Goal: Task Accomplishment & Management: Manage account settings

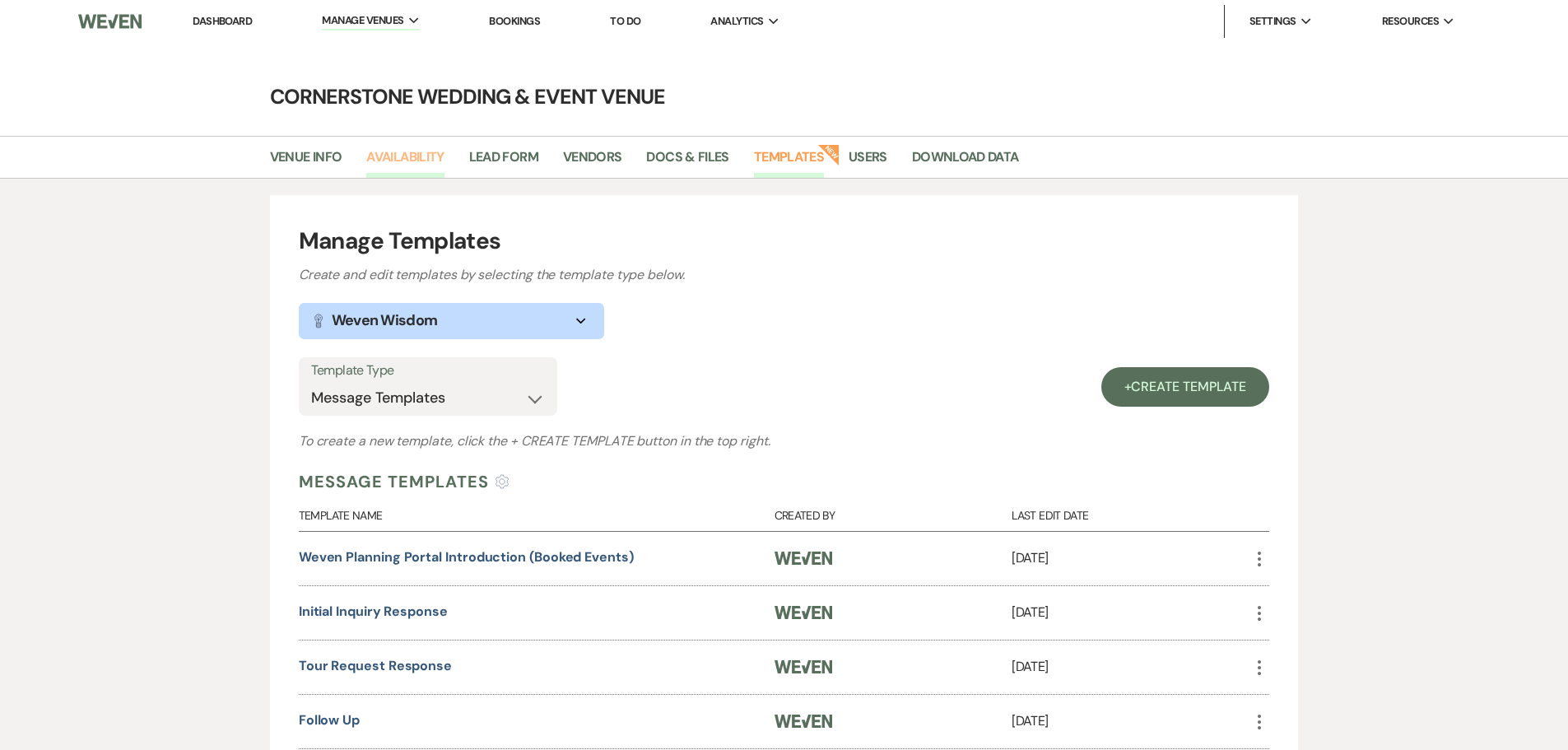
click at [437, 173] on link "Availability" at bounding box center [405, 162] width 77 height 31
select select "3"
select select "2026"
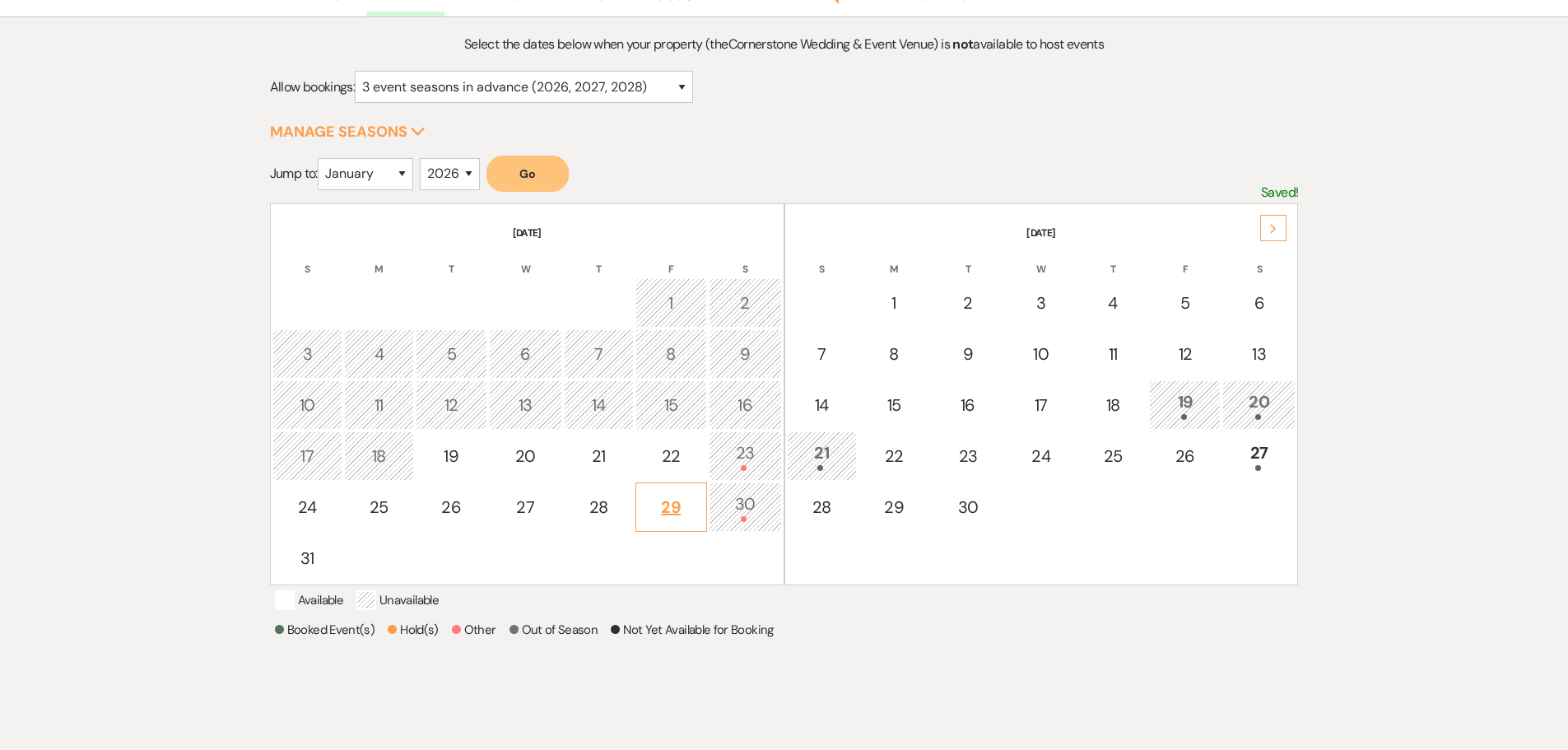
scroll to position [165, 0]
click at [731, 505] on div "30" at bounding box center [745, 503] width 56 height 30
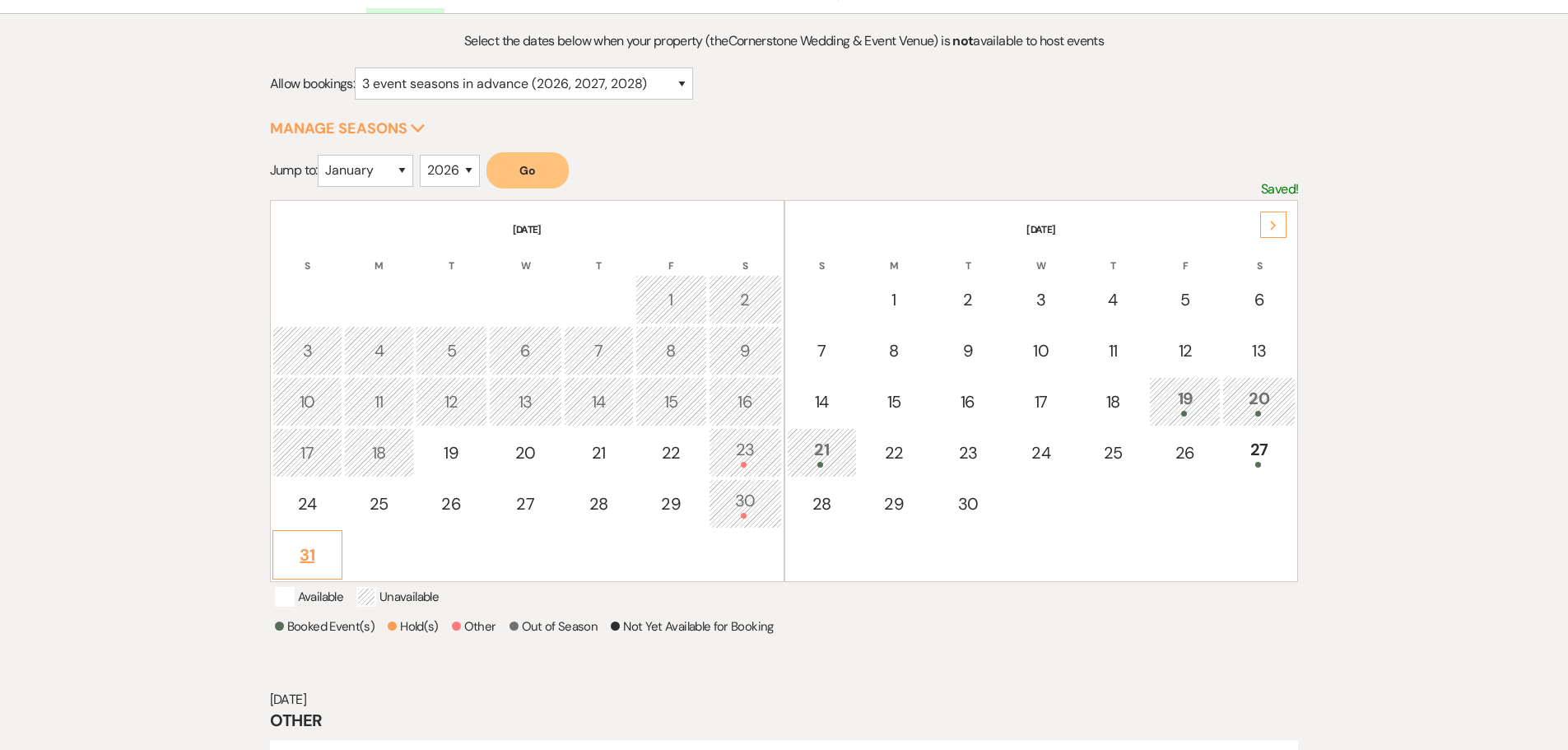
click at [293, 552] on div "31" at bounding box center [307, 555] width 52 height 24
select select "other"
select select "false"
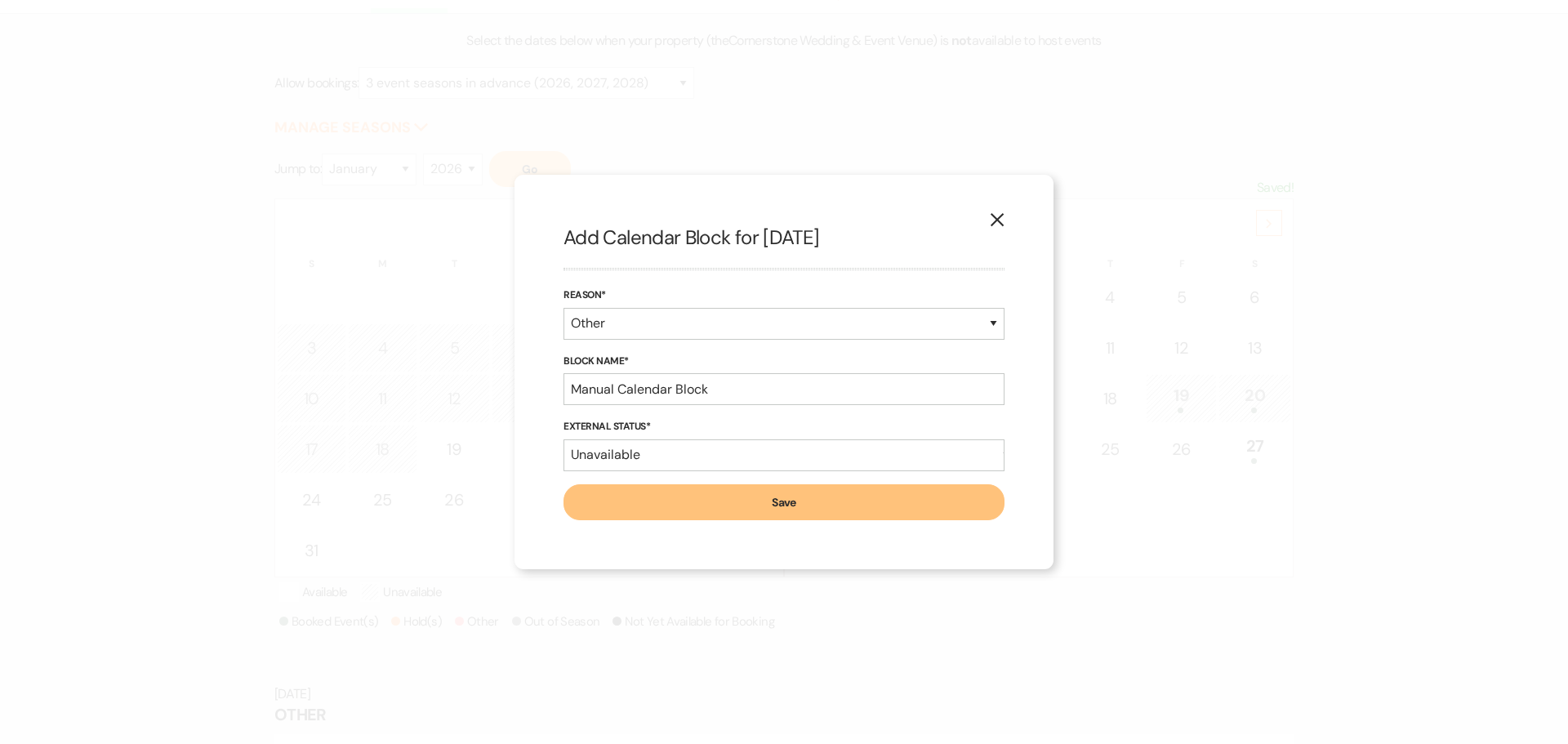
click at [989, 233] on div "X Add Calendar Block for [DATE] Reason* Booked Event Hold Other Block Name* Man…" at bounding box center [784, 371] width 539 height 393
click at [999, 222] on use "button" at bounding box center [997, 220] width 13 height 13
